Goal: Task Accomplishment & Management: Manage account settings

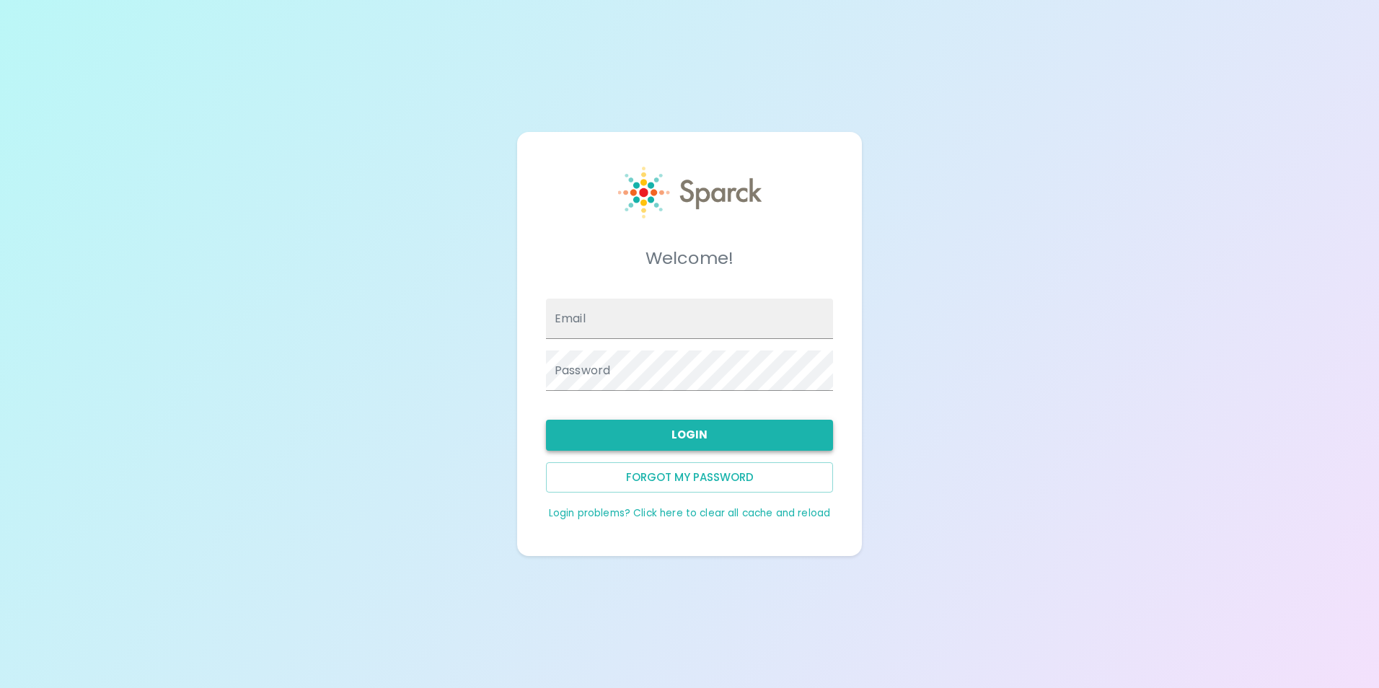
type input "[EMAIL_ADDRESS][DOMAIN_NAME]"
click at [636, 423] on button "Login" at bounding box center [689, 435] width 287 height 30
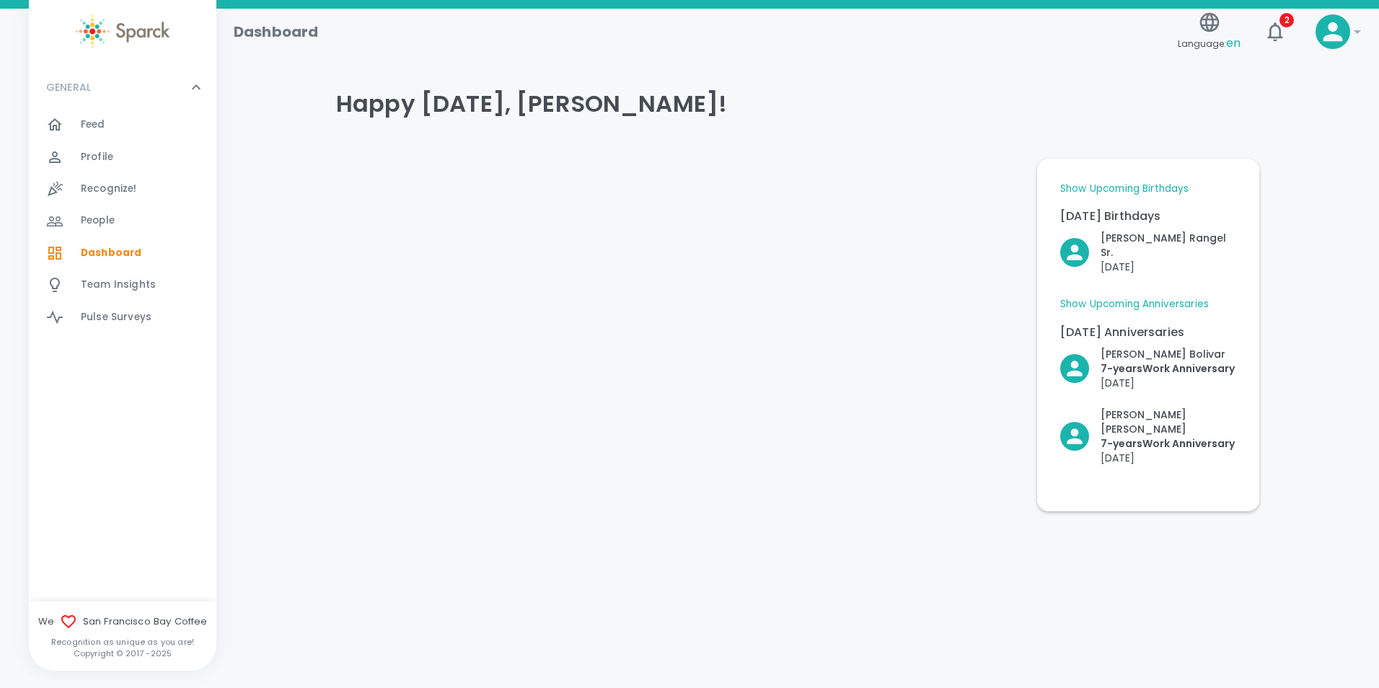
click at [1115, 297] on link "Show Upcoming Anniversaries" at bounding box center [1134, 304] width 149 height 14
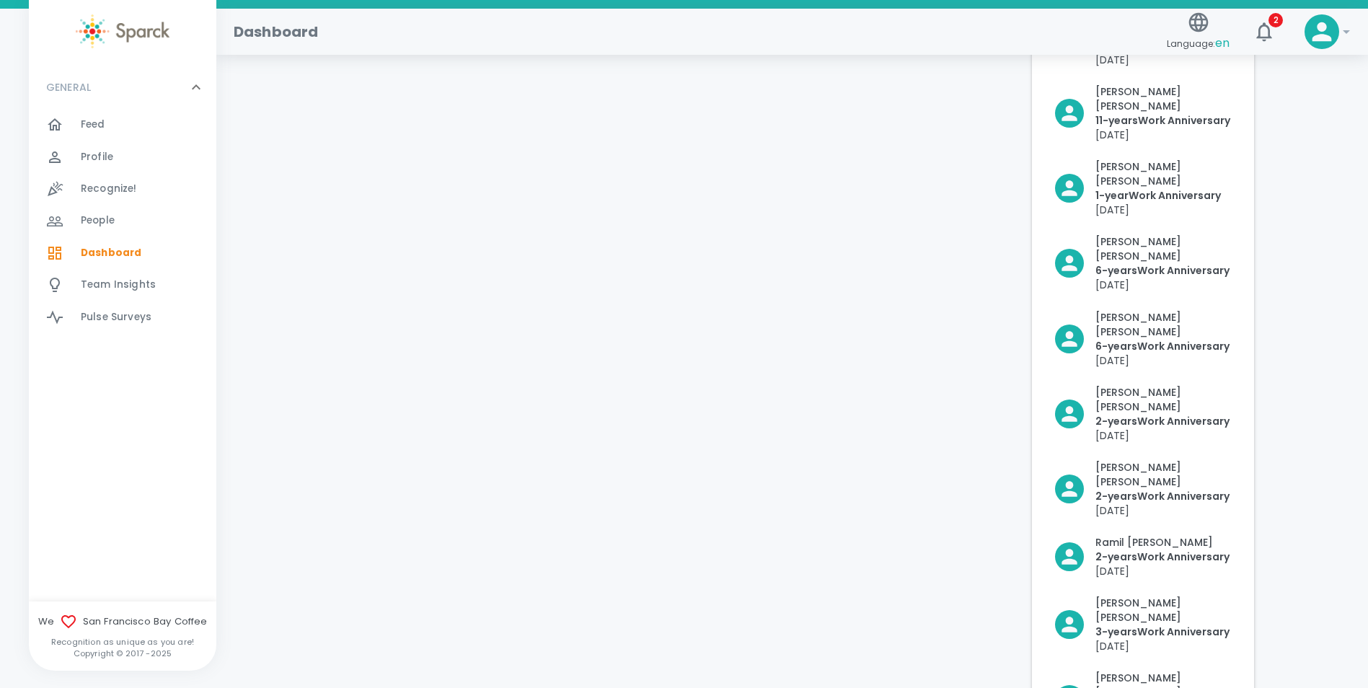
scroll to position [505, 0]
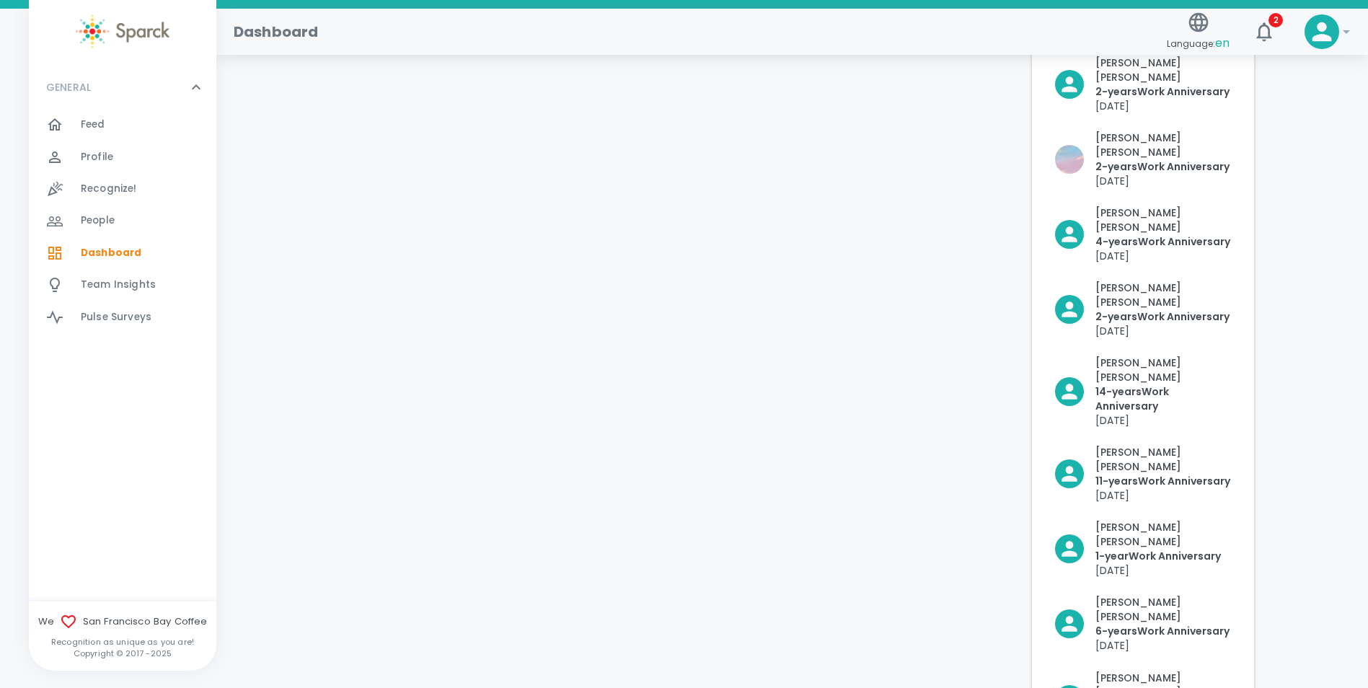
click at [106, 128] on div "Feed 0" at bounding box center [149, 125] width 136 height 20
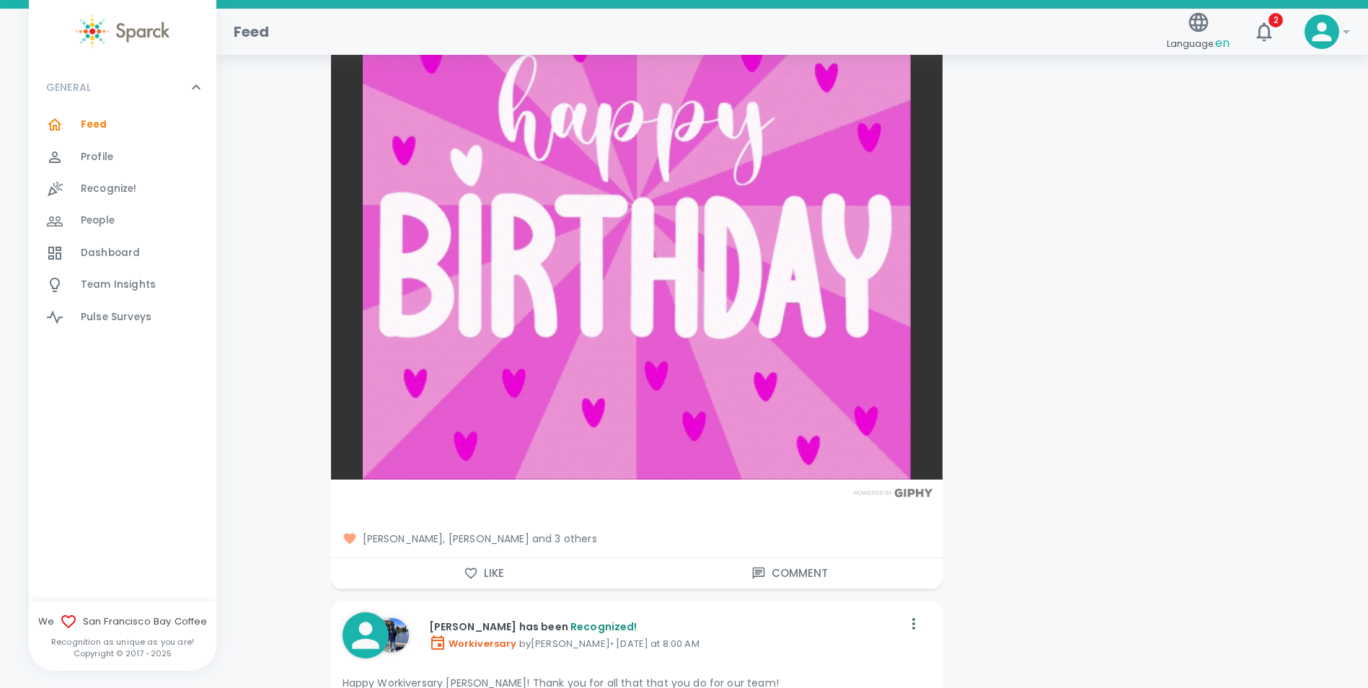
scroll to position [4184, 0]
